Goal: Task Accomplishment & Management: Manage account settings

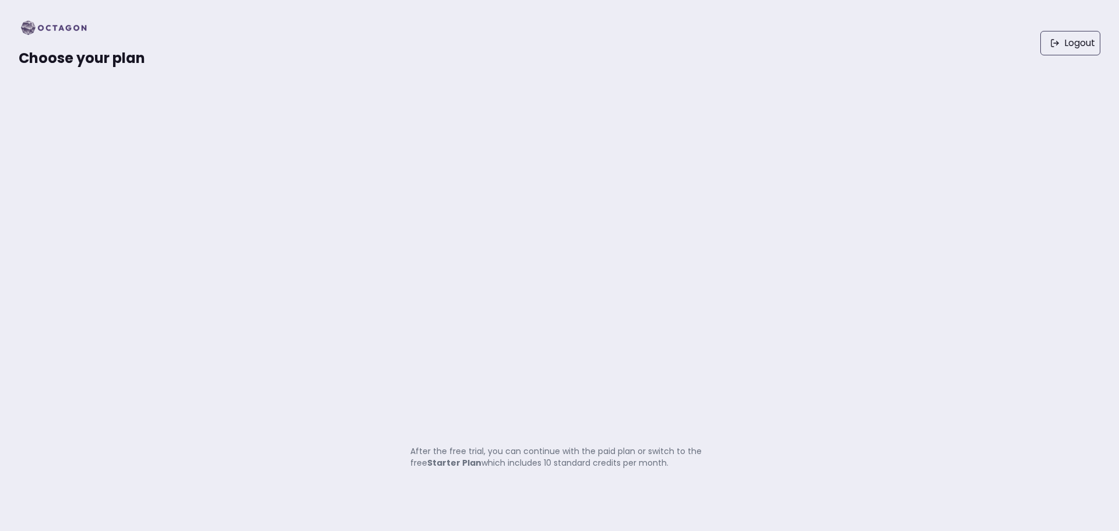
click at [85, 23] on img at bounding box center [58, 28] width 78 height 19
click at [94, 59] on span "Choose your plan" at bounding box center [82, 57] width 126 height 19
click at [449, 462] on strong "Starter Plan" at bounding box center [454, 463] width 54 height 12
click at [29, 25] on img at bounding box center [58, 28] width 78 height 19
click at [1044, 44] on link "ログアウト" at bounding box center [1063, 43] width 76 height 24
